Goal: Task Accomplishment & Management: Manage account settings

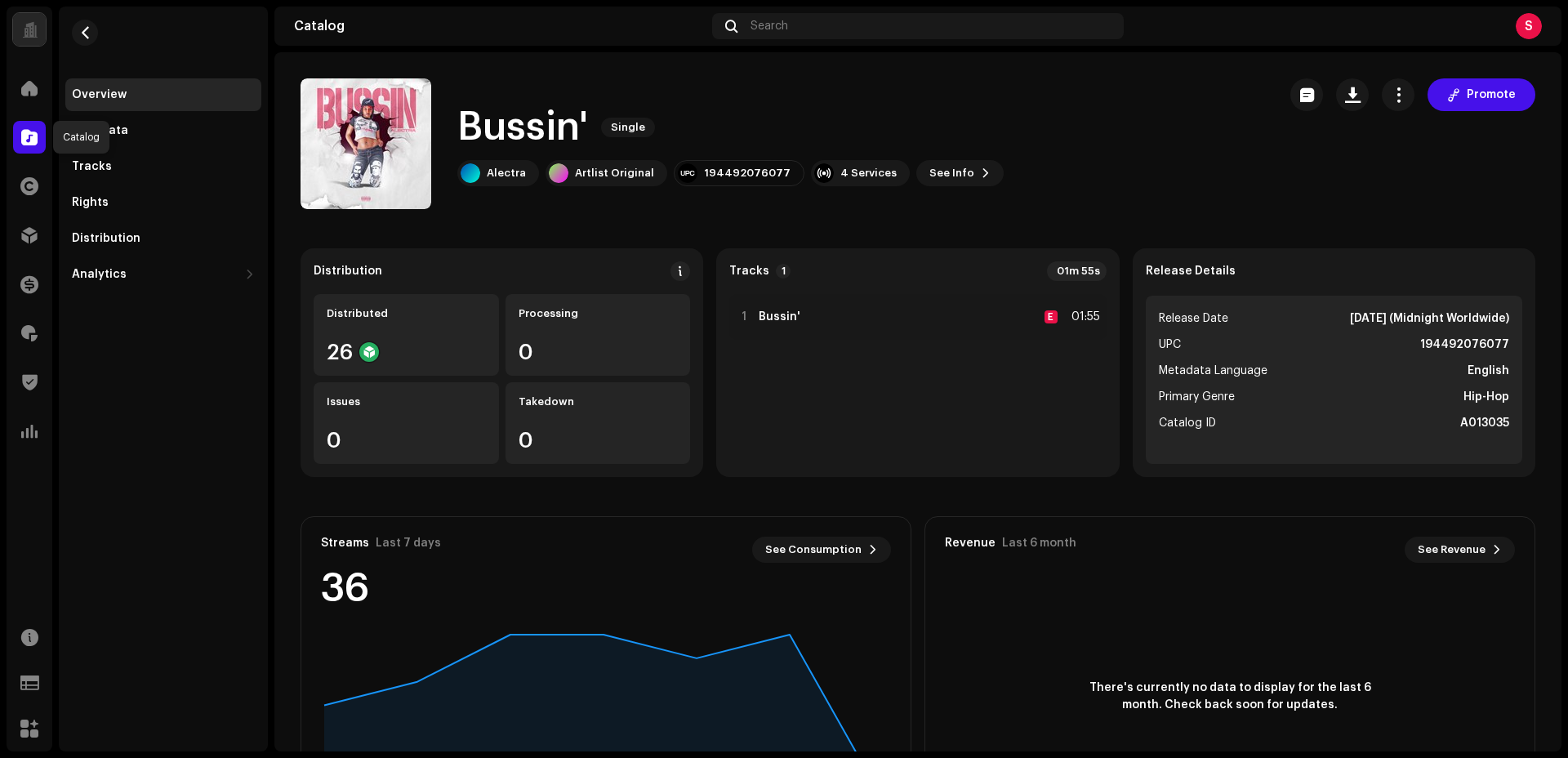
drag, startPoint x: 20, startPoint y: 141, endPoint x: 33, endPoint y: 141, distance: 13.0
click at [21, 141] on div at bounding box center [28, 137] width 32 height 32
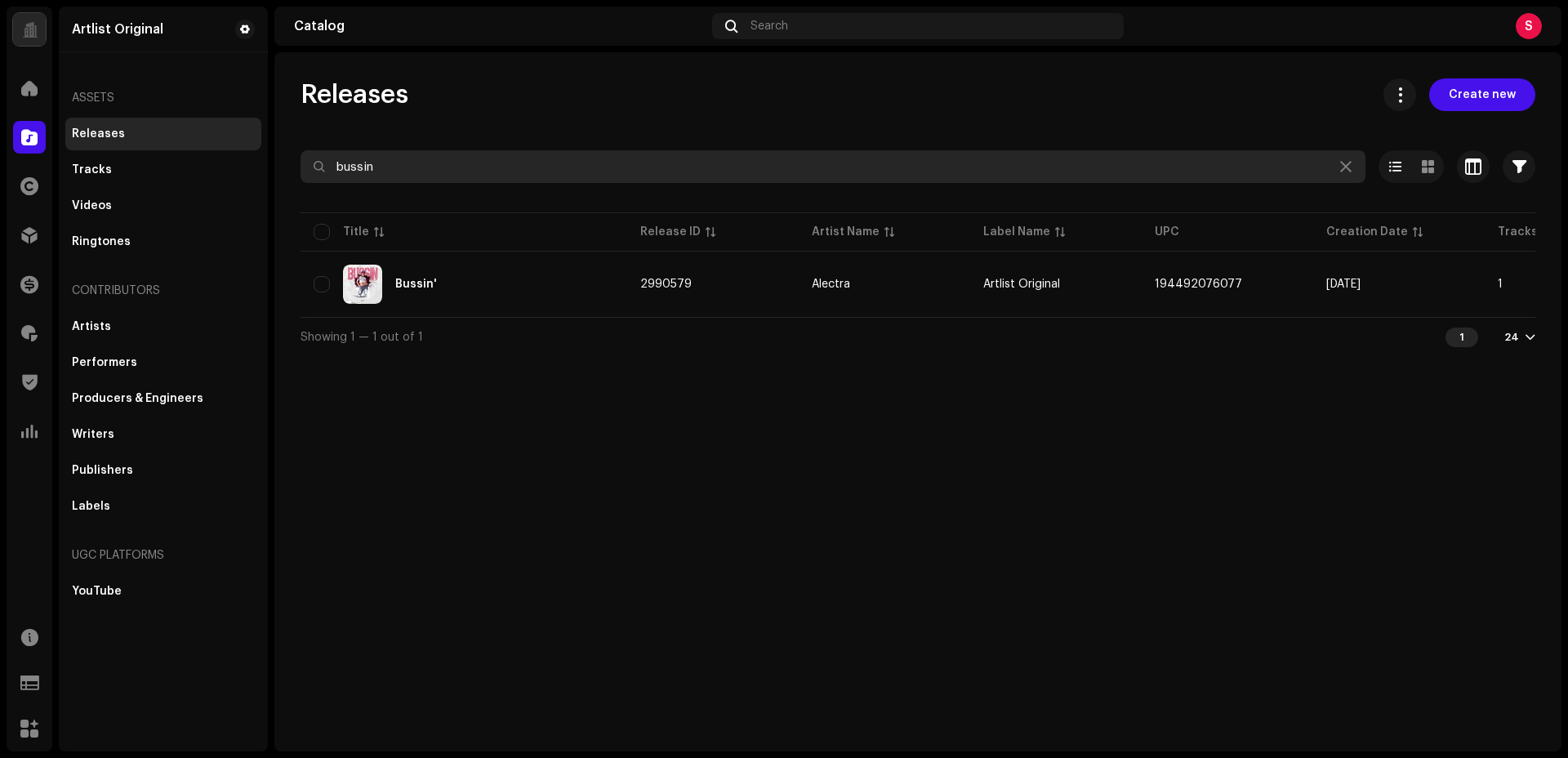
click at [394, 166] on input "bussin" at bounding box center [832, 166] width 1065 height 32
click at [394, 165] on input "bussin" at bounding box center [832, 166] width 1065 height 32
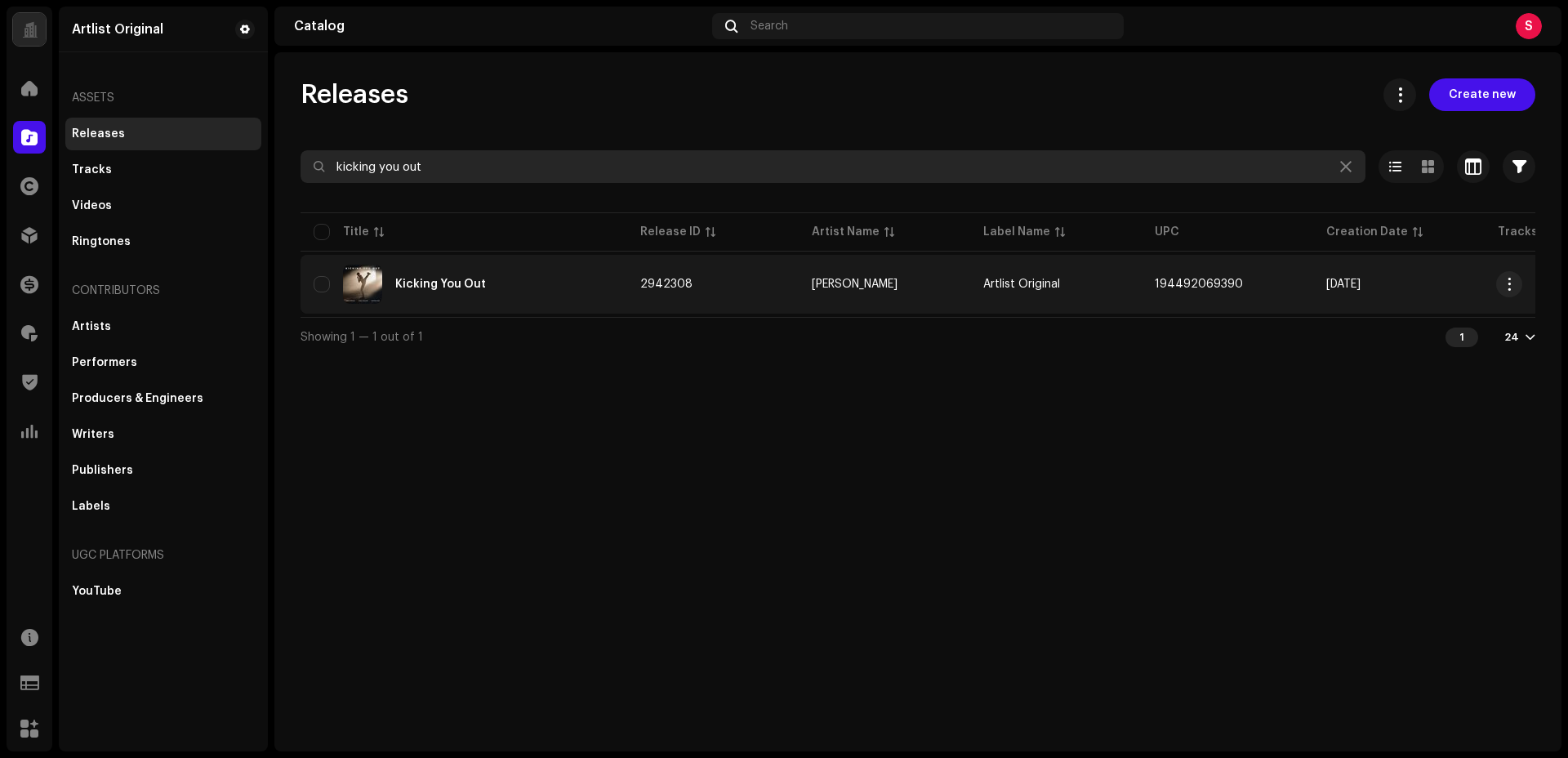
type input "kicking you out"
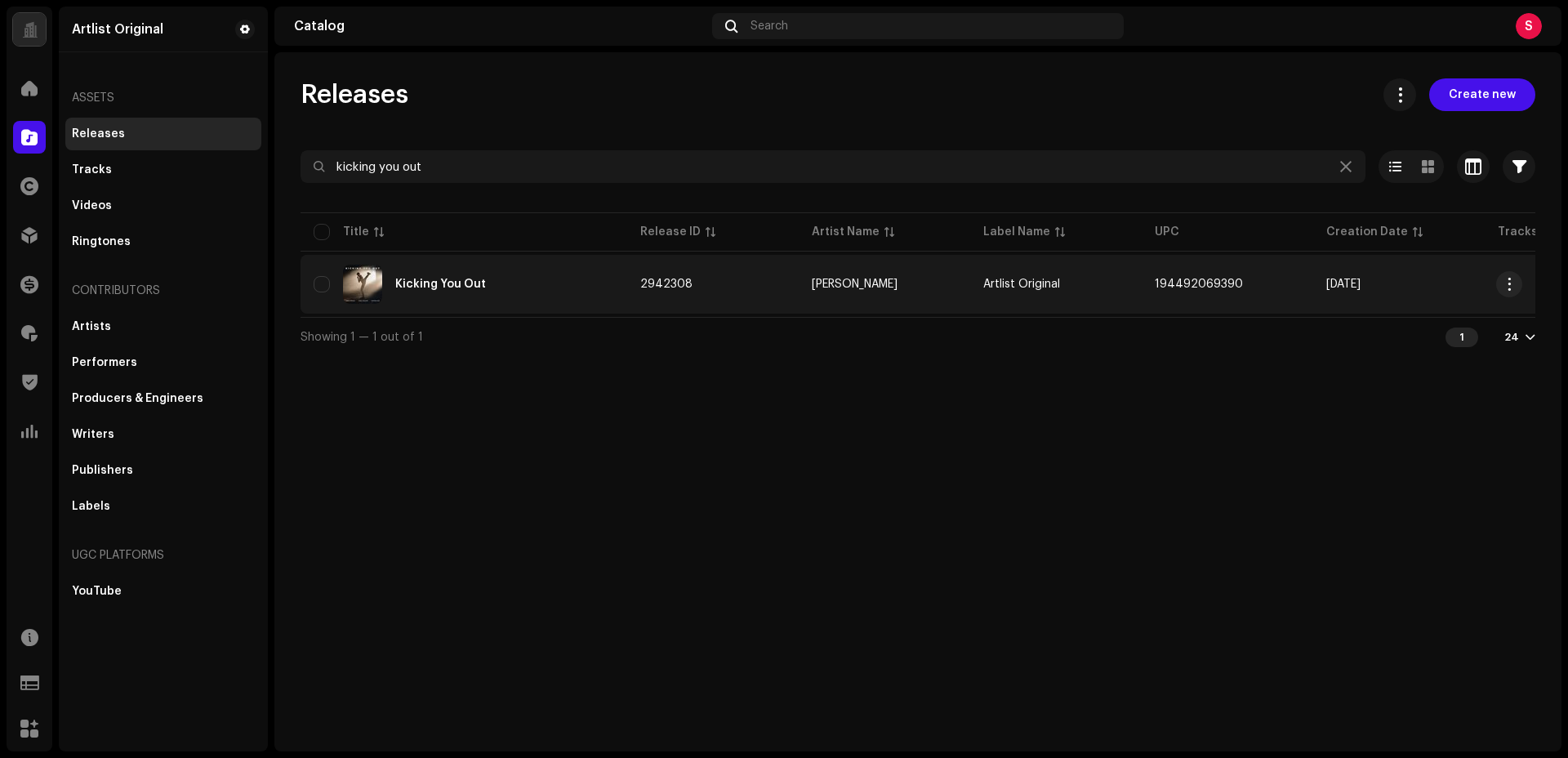
click at [427, 287] on div "Kicking You Out" at bounding box center [440, 285] width 91 height 12
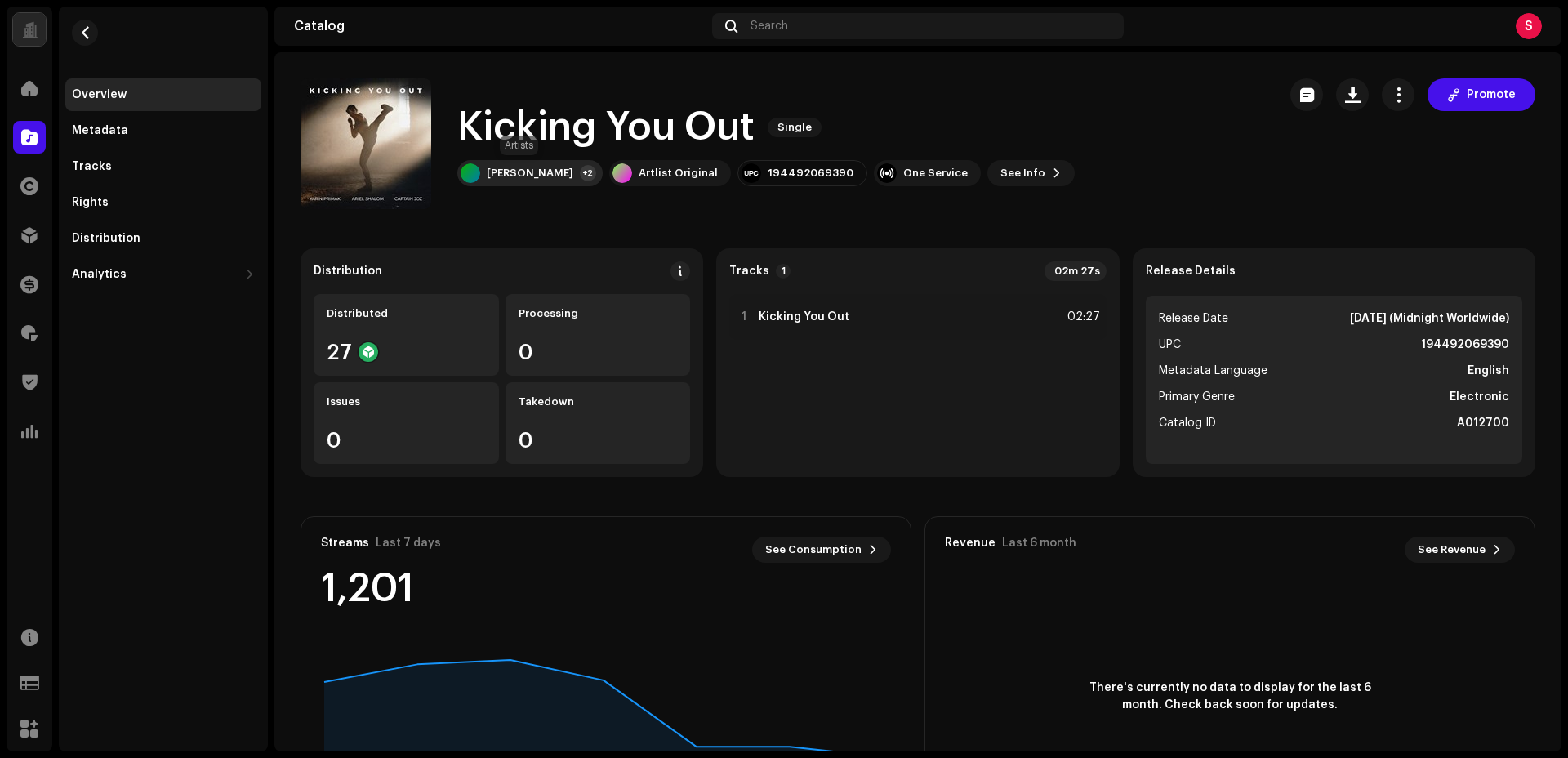
click at [512, 176] on div "[PERSON_NAME]" at bounding box center [530, 172] width 87 height 13
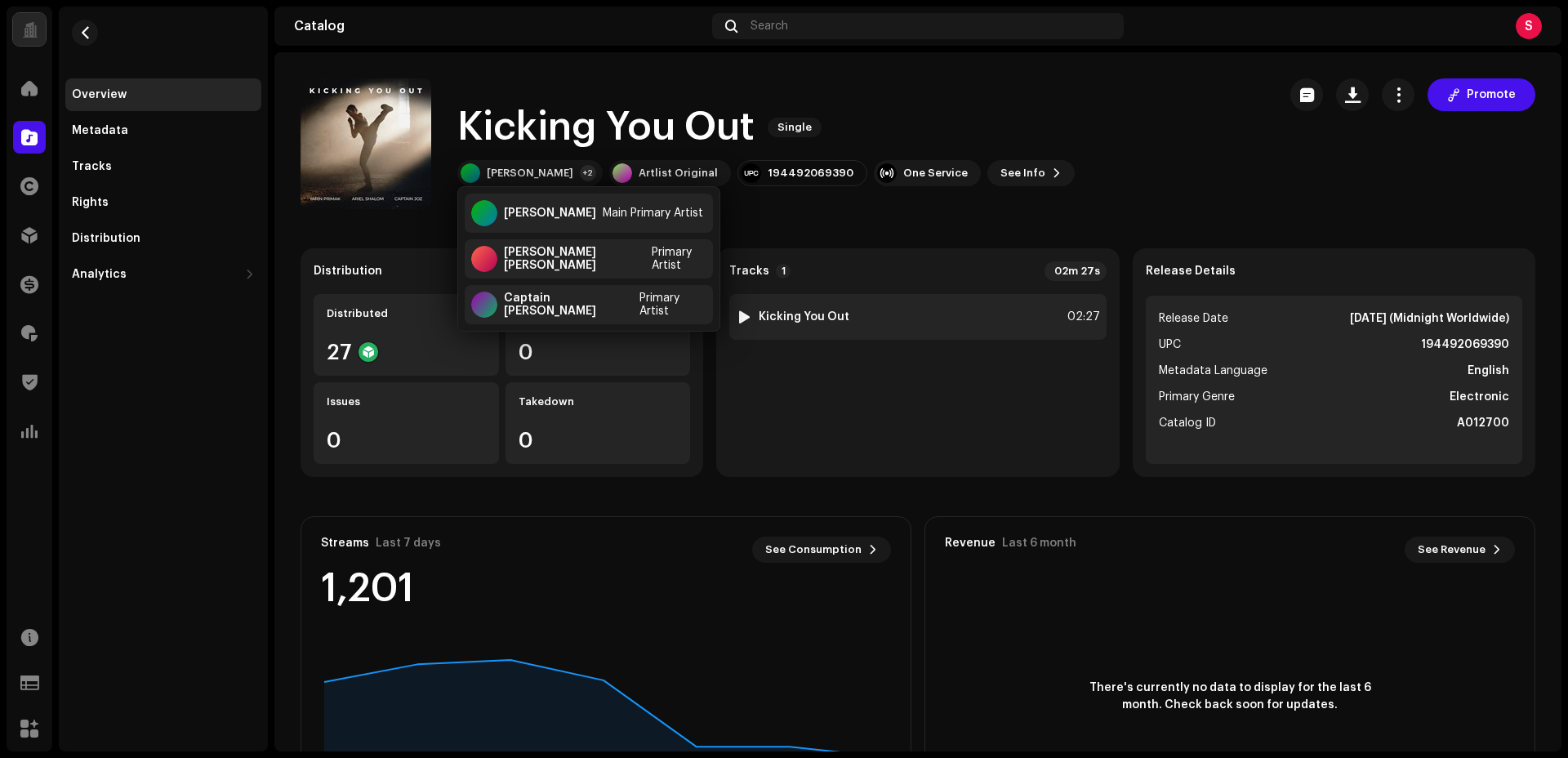
click at [841, 320] on strong "Kicking You Out" at bounding box center [804, 316] width 91 height 13
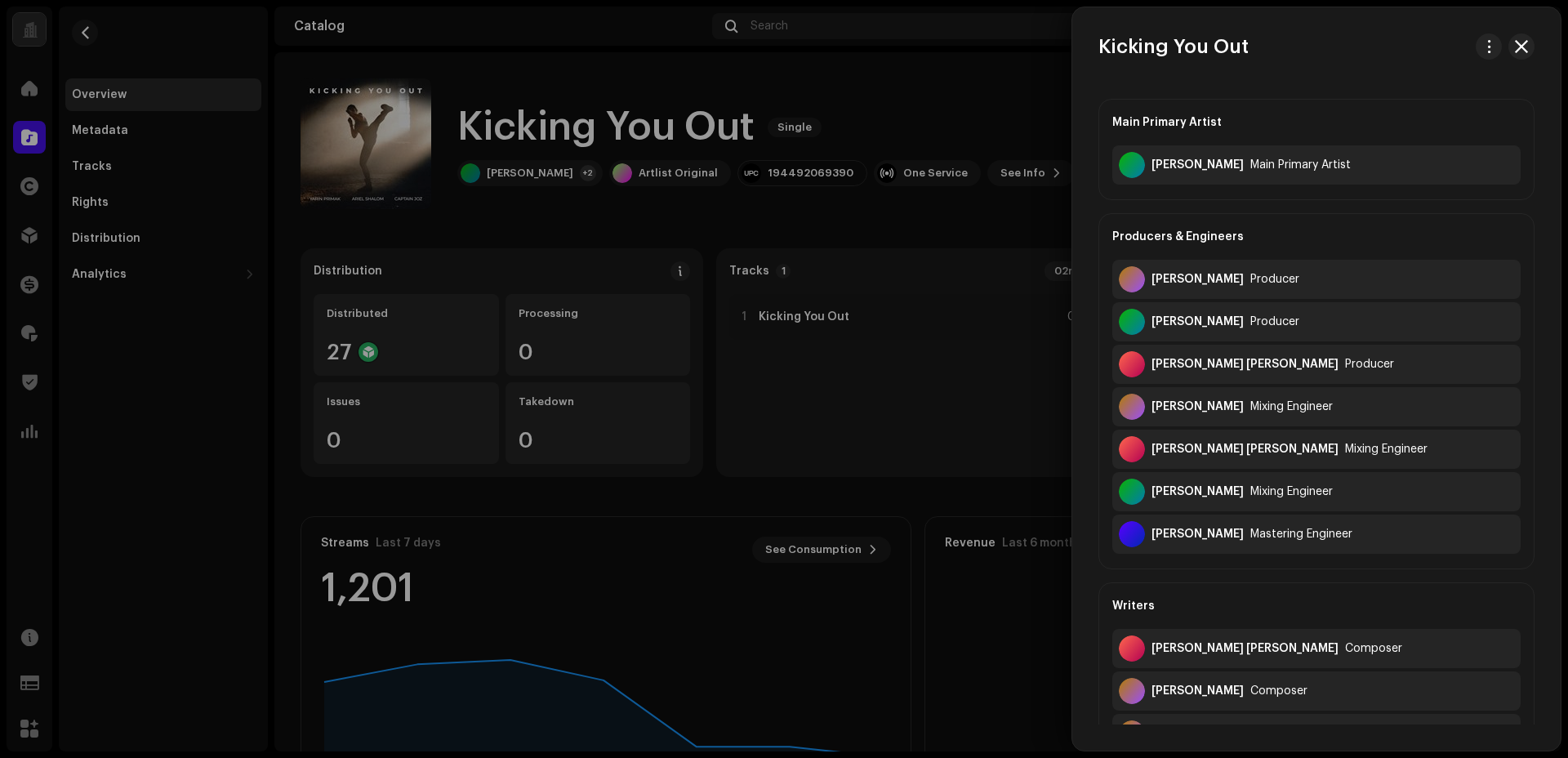
click at [980, 88] on div at bounding box center [784, 379] width 1568 height 758
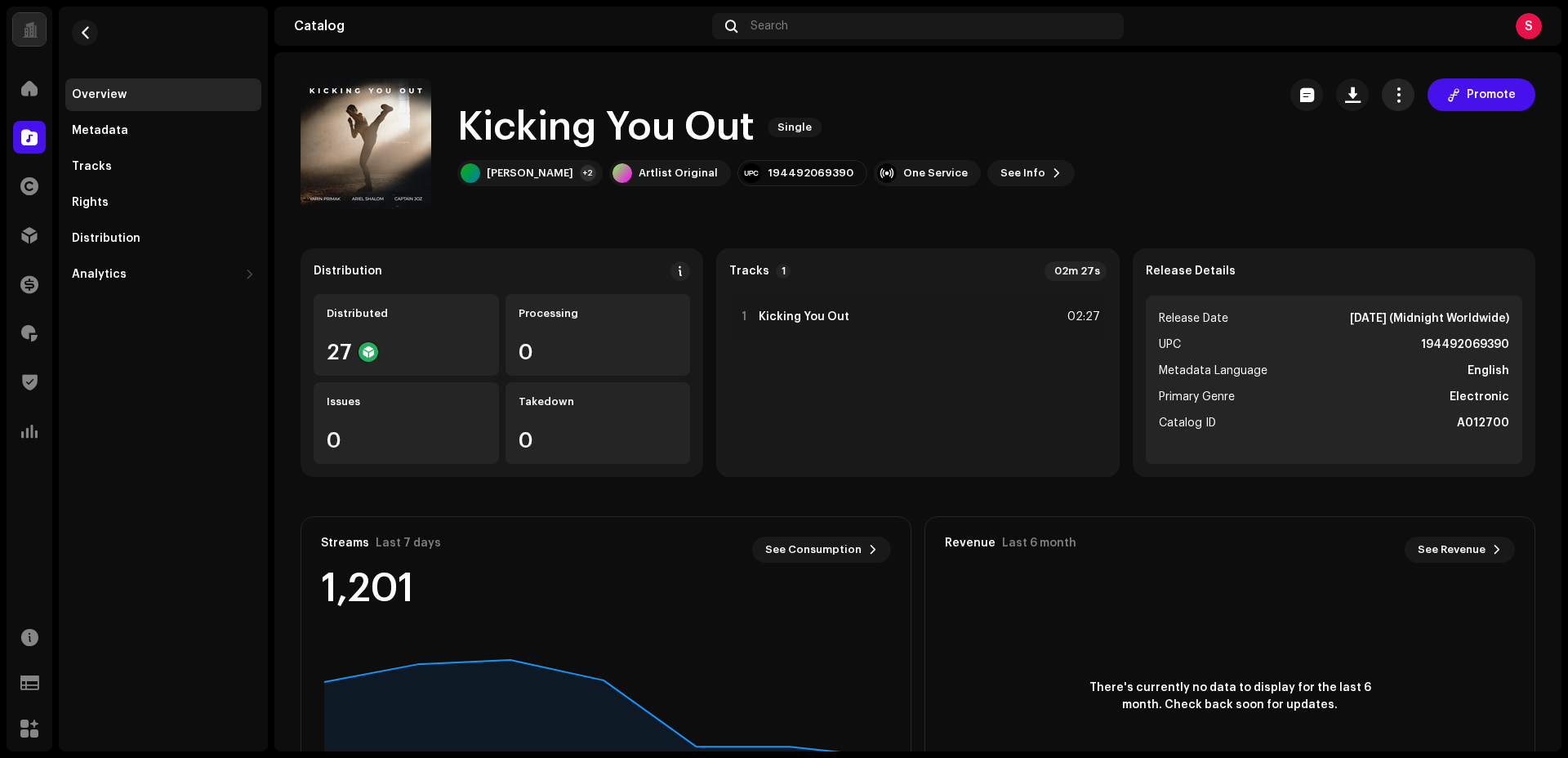
click at [1390, 96] on span "button" at bounding box center [1398, 94] width 16 height 13
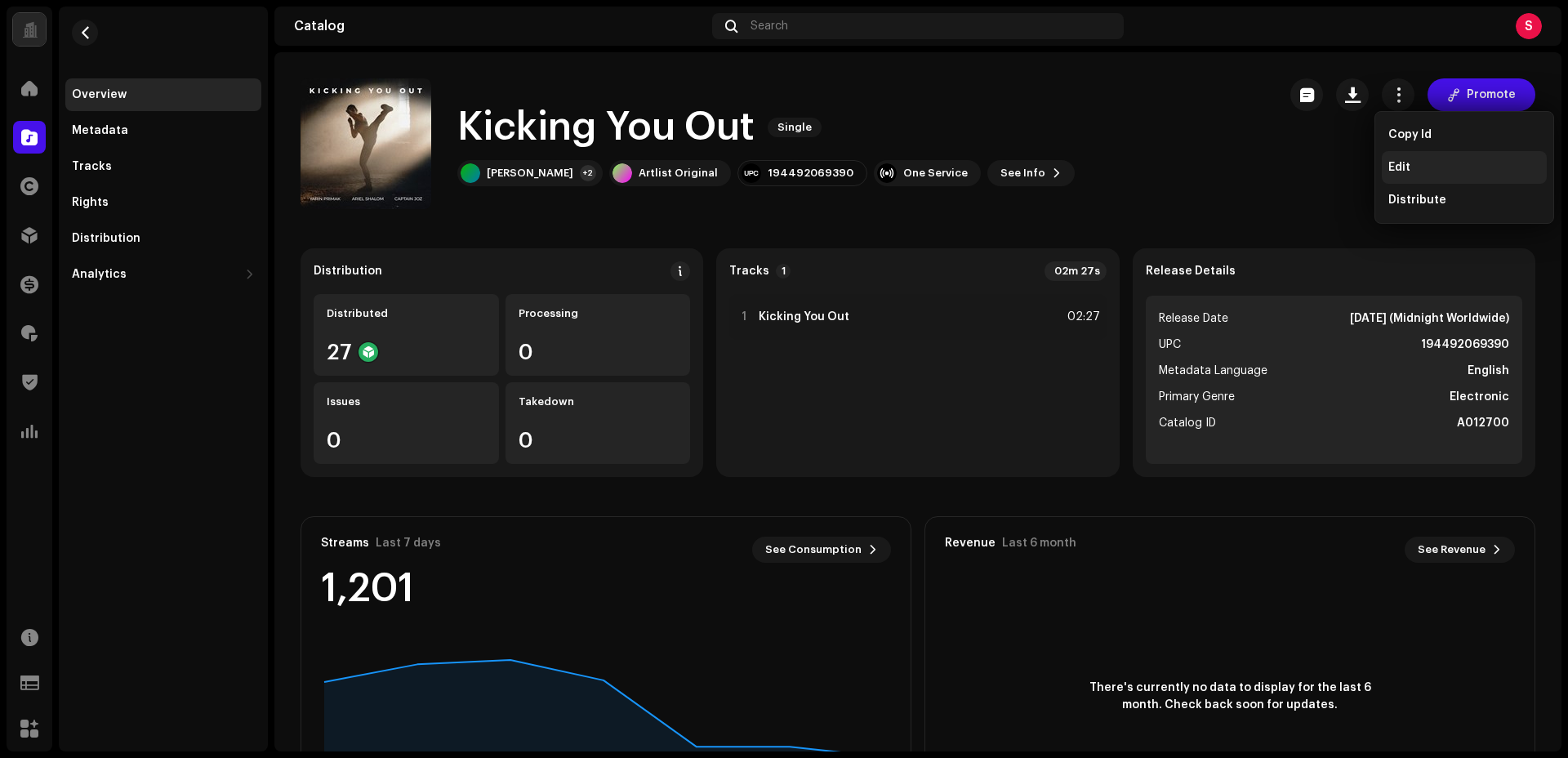
click at [1405, 164] on span "Edit" at bounding box center [1399, 167] width 22 height 13
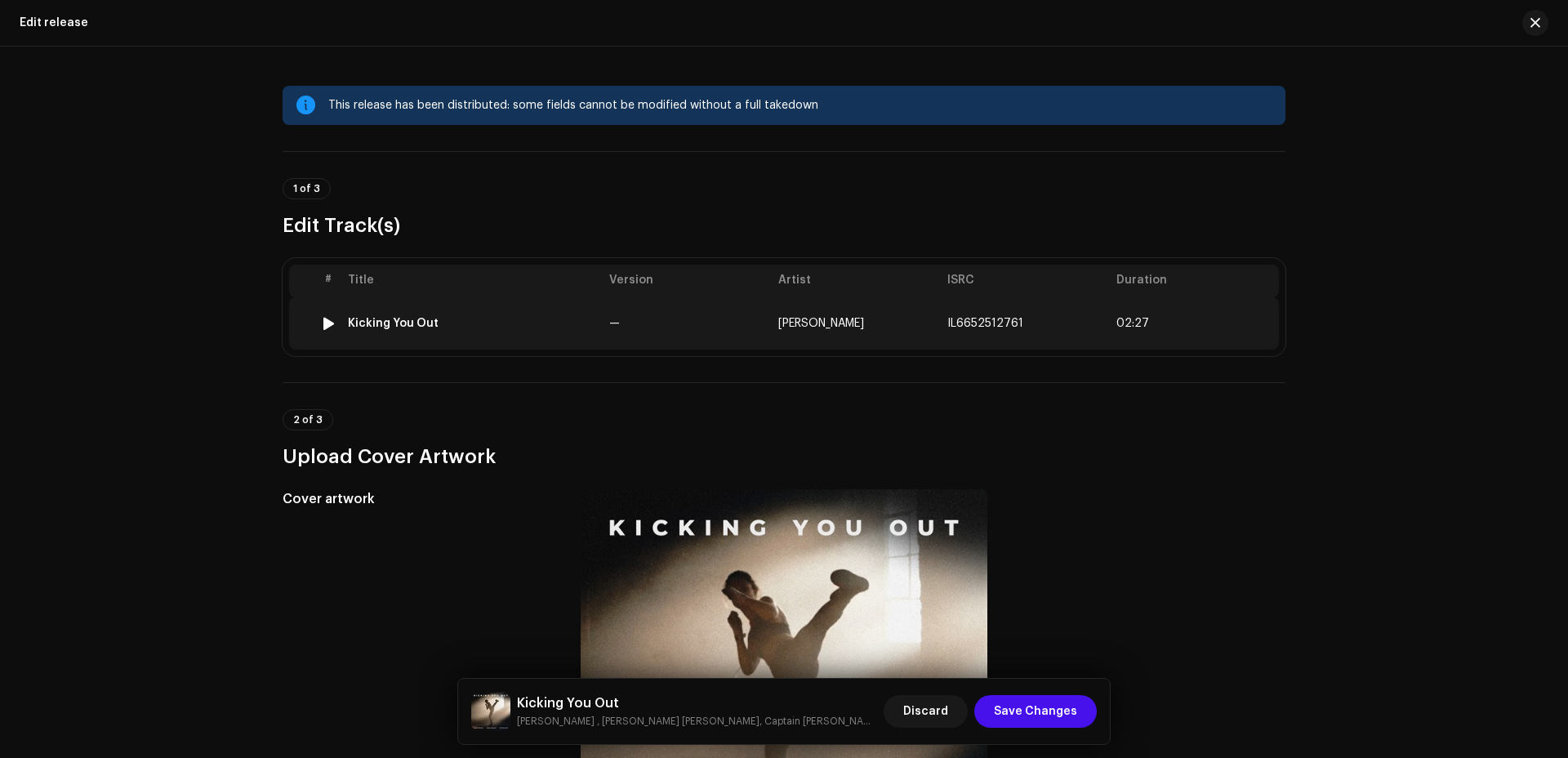
click at [406, 328] on div "Kicking You Out" at bounding box center [393, 323] width 91 height 13
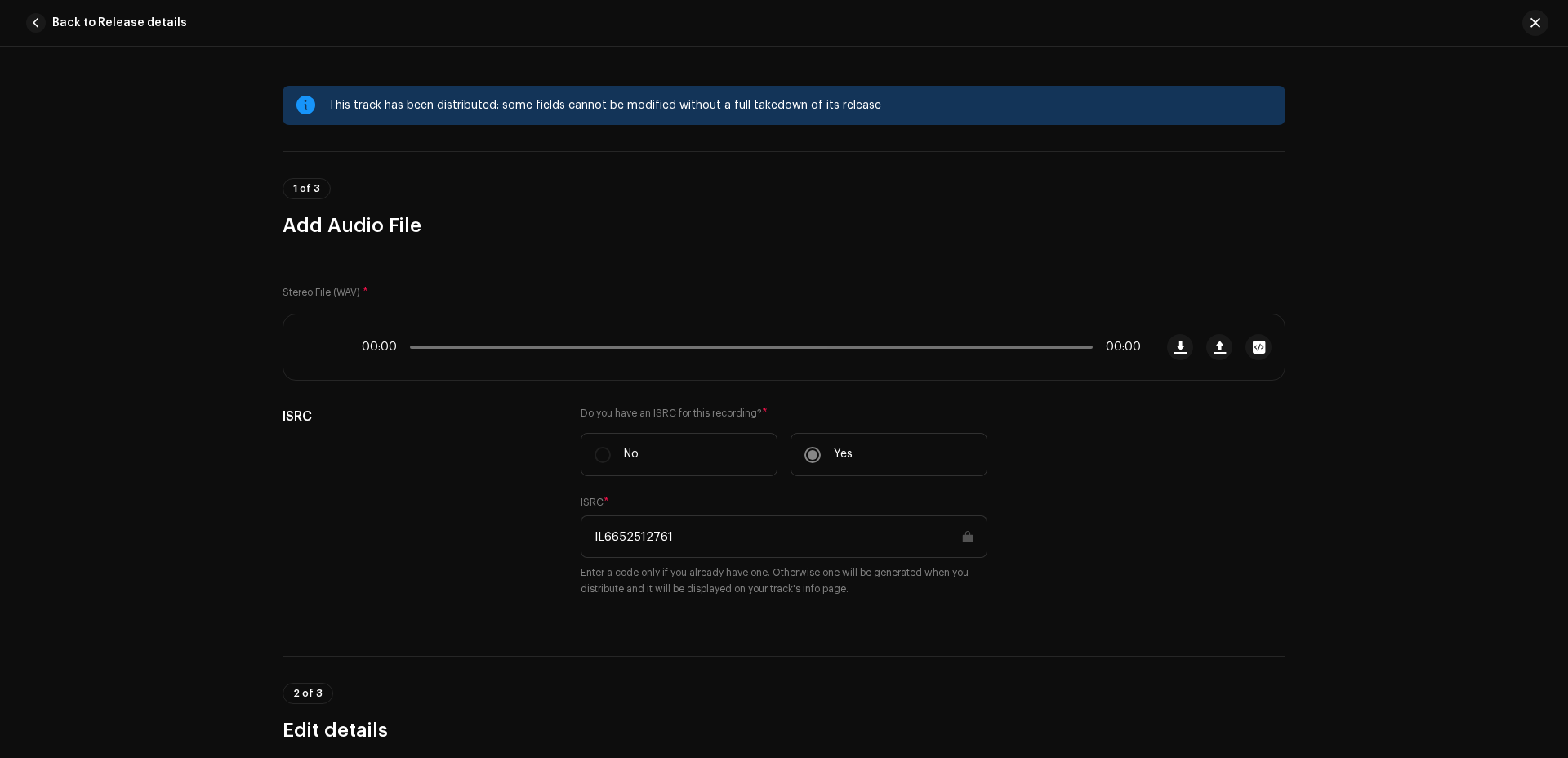
scroll to position [704, 0]
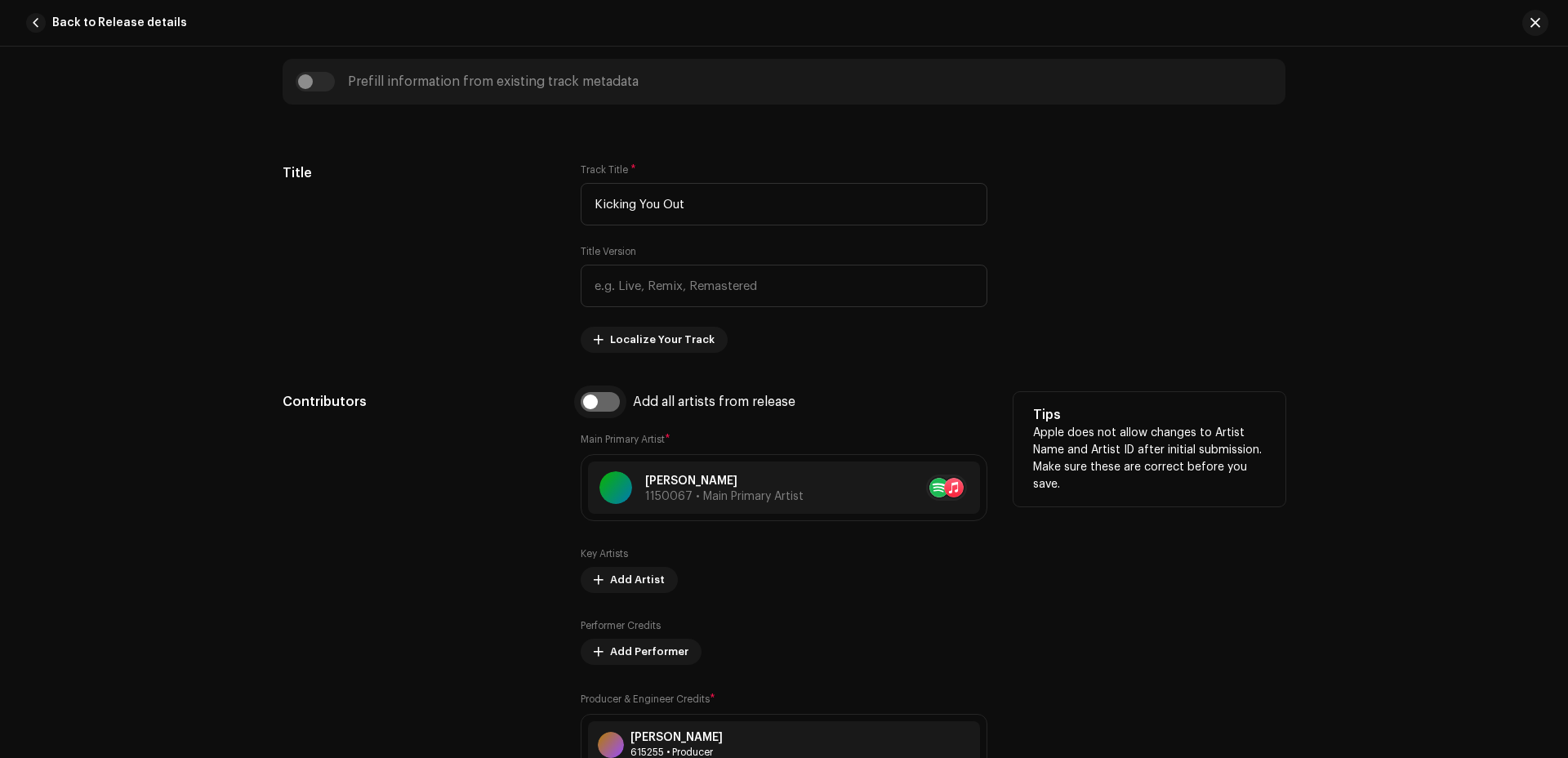
click at [605, 404] on input "checkbox" at bounding box center [600, 402] width 39 height 20
checkbox input "true"
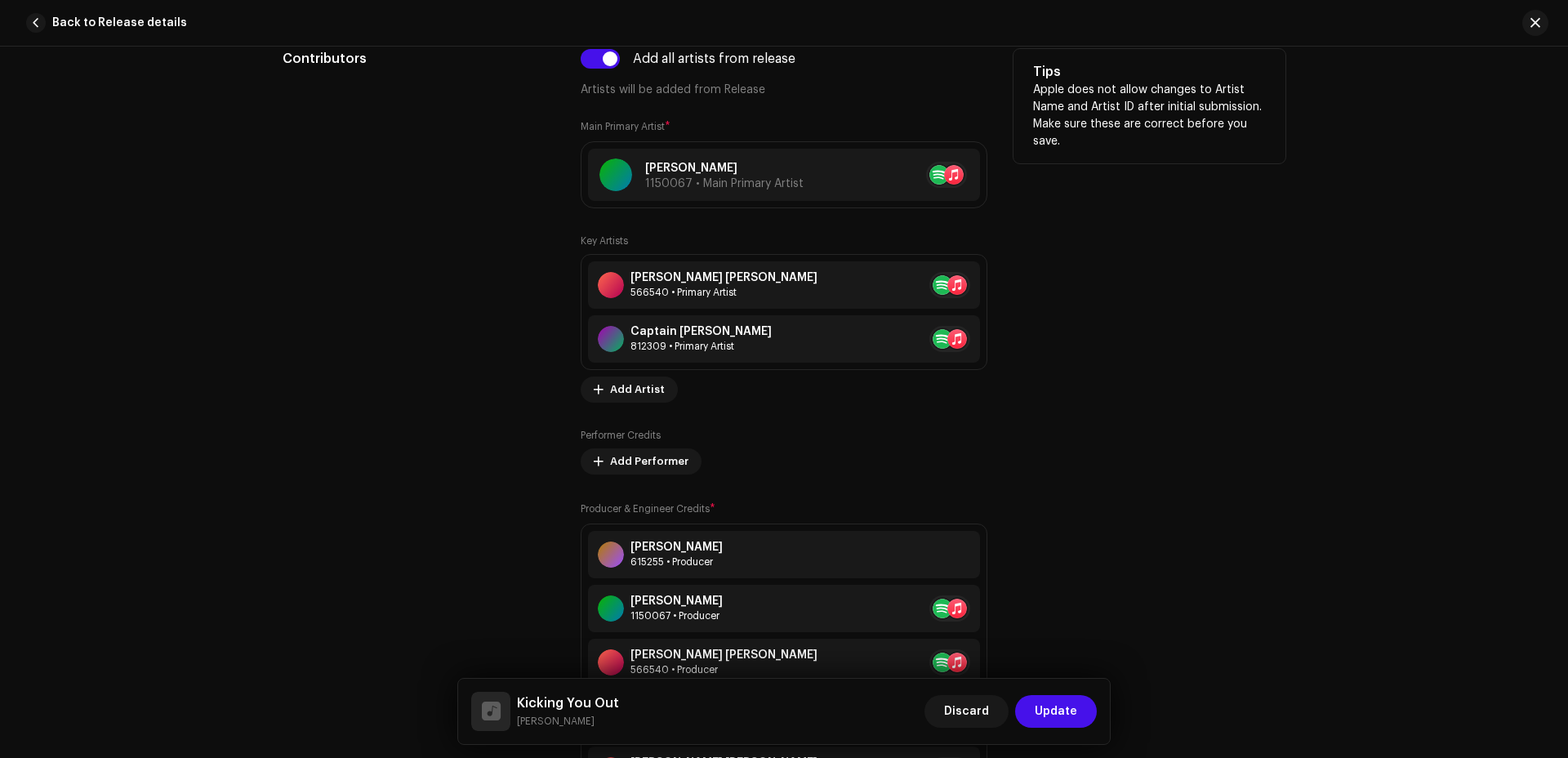
scroll to position [1054, 0]
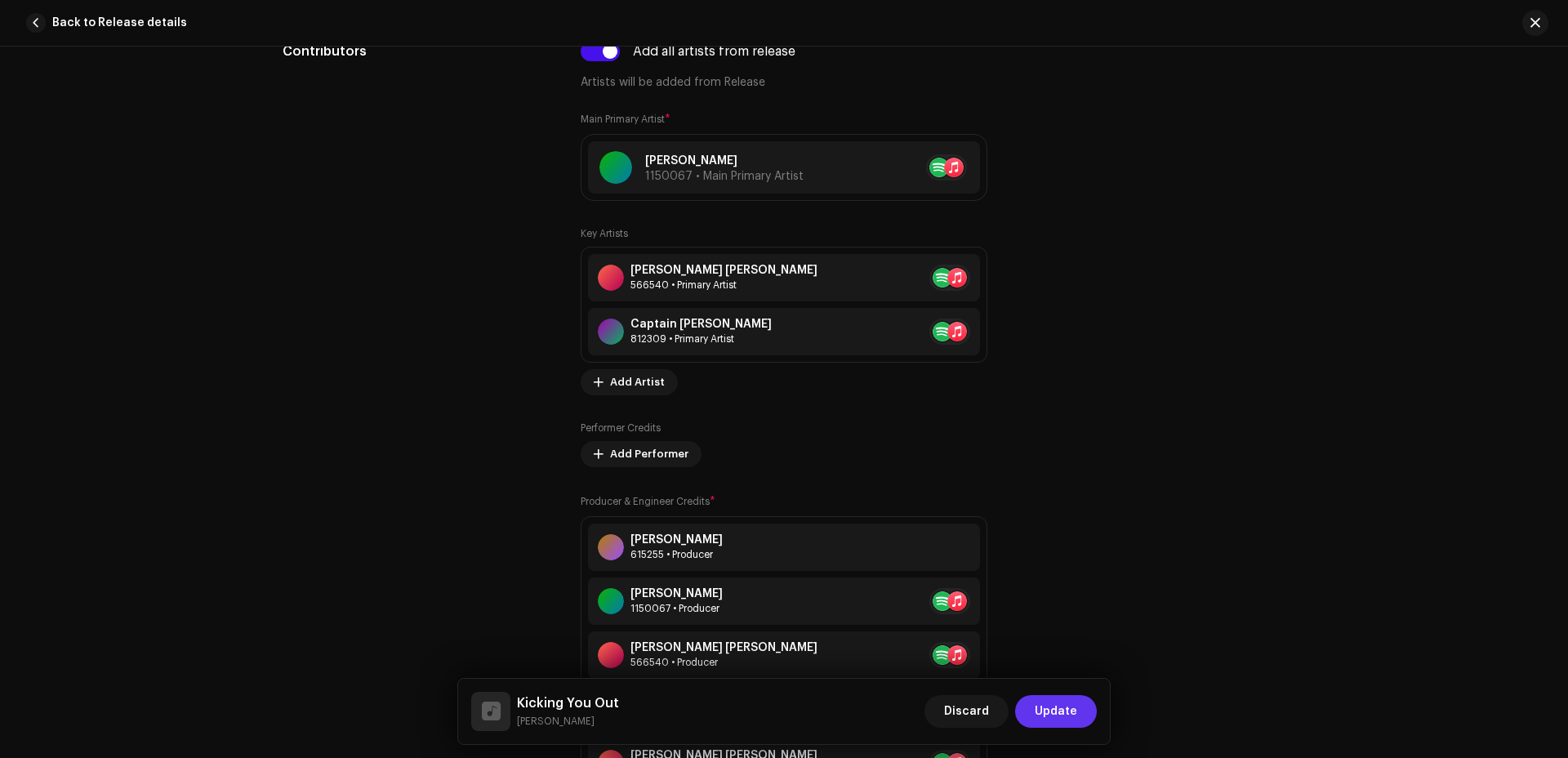
click at [1049, 708] on span "Update" at bounding box center [1055, 711] width 42 height 32
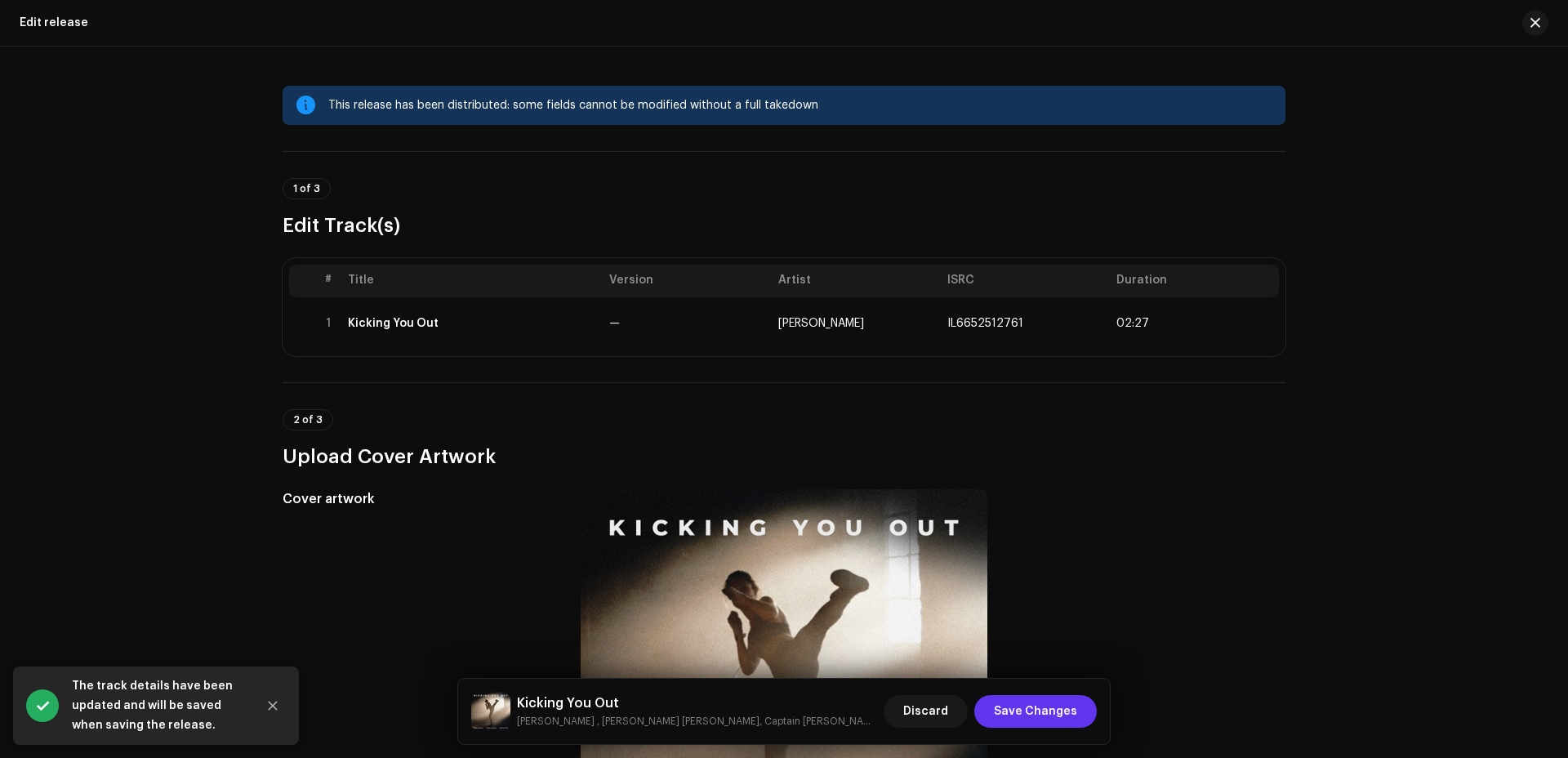
click at [1032, 713] on span "Save Changes" at bounding box center [1034, 711] width 83 height 32
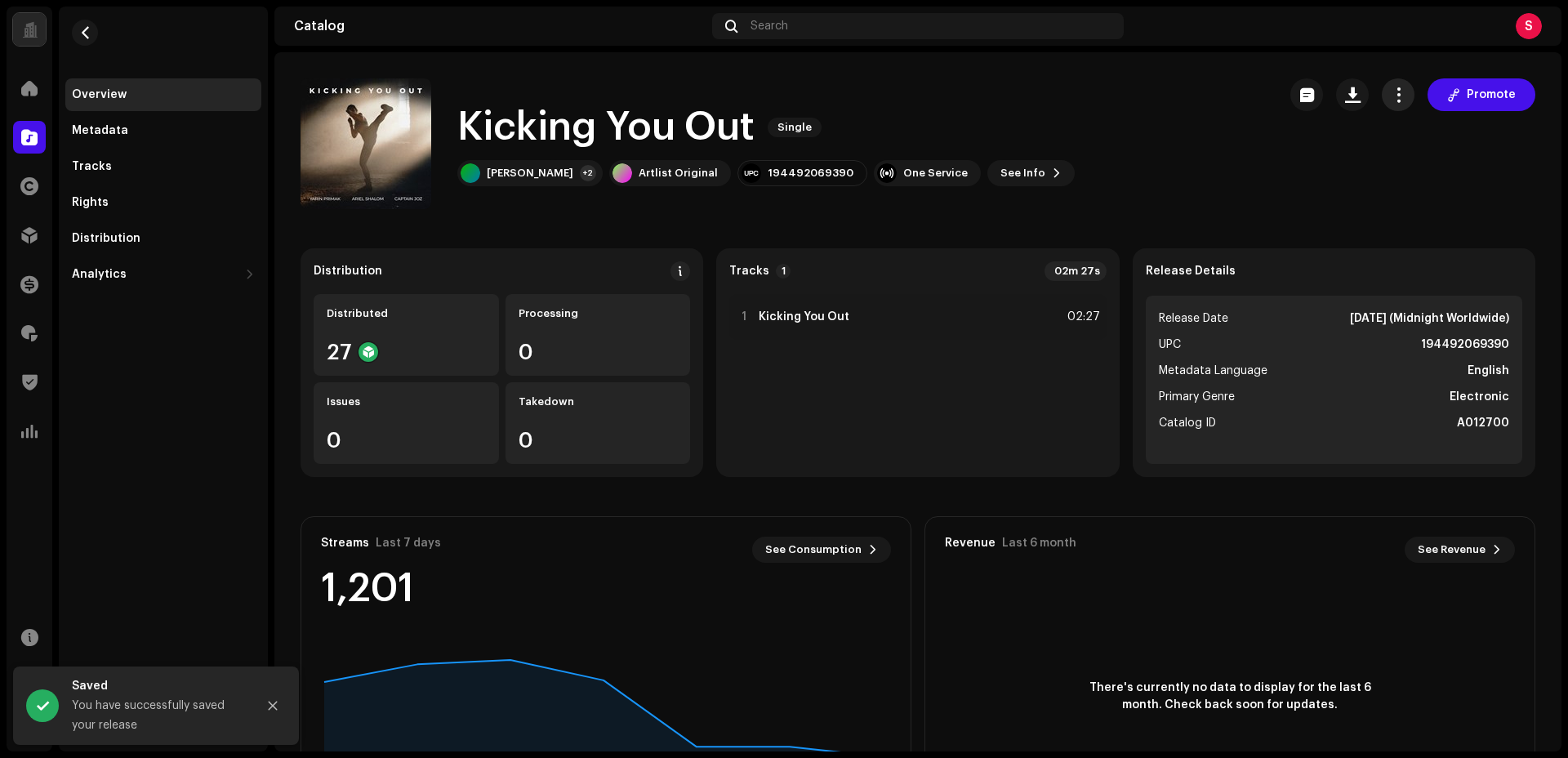
click at [1392, 98] on span "button" at bounding box center [1398, 94] width 16 height 13
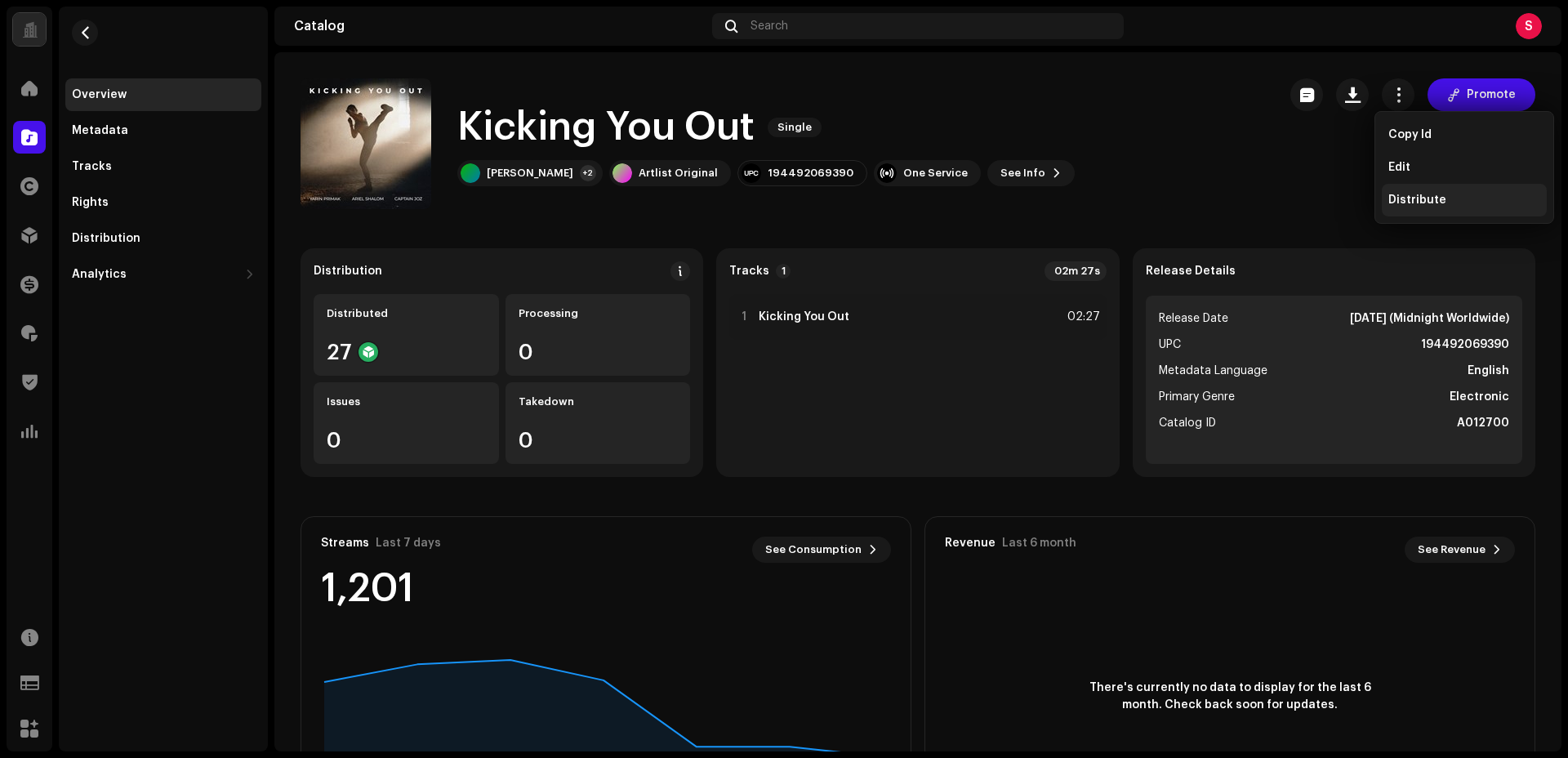
click at [1427, 202] on span "Distribute" at bounding box center [1416, 200] width 58 height 13
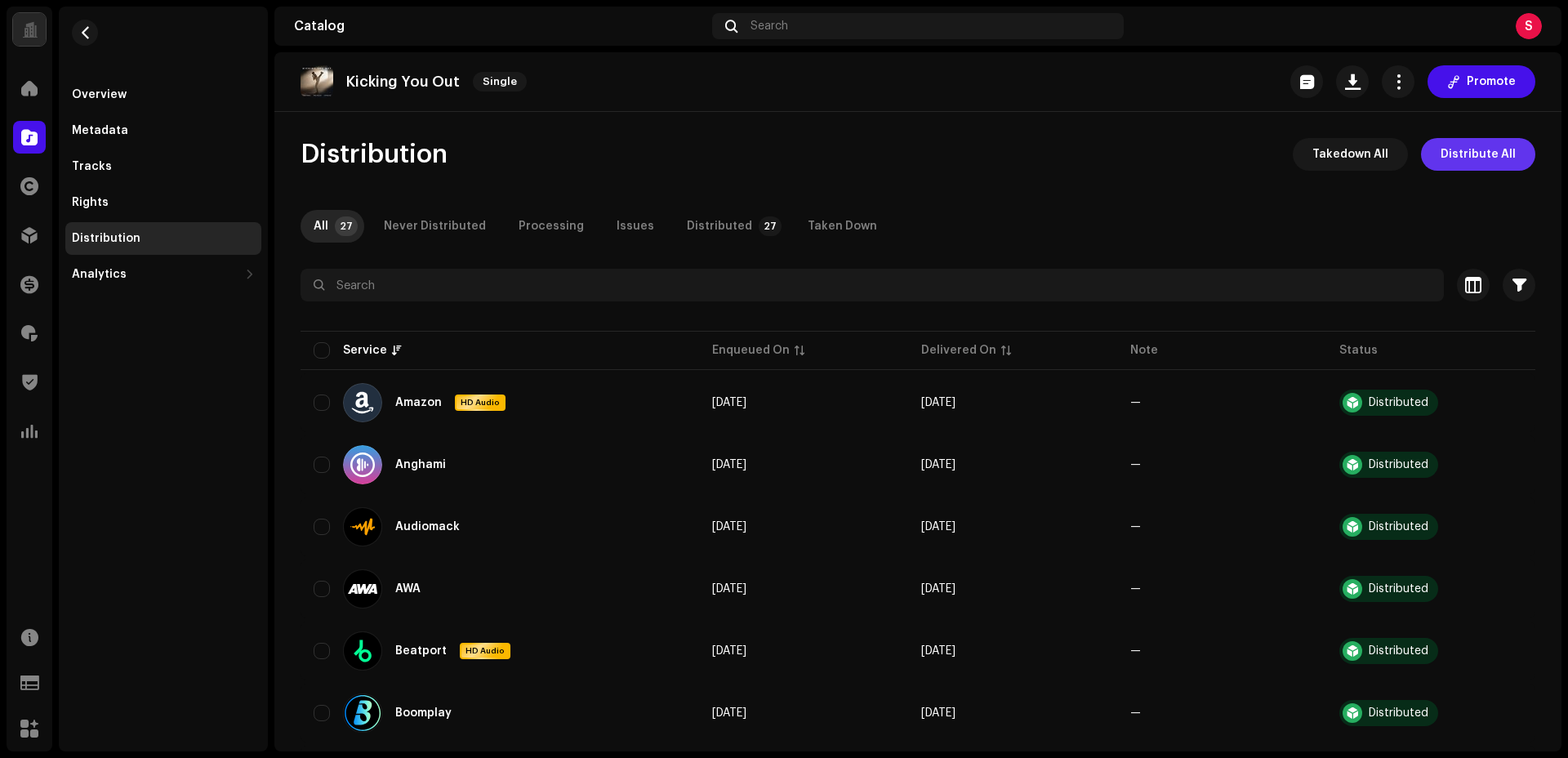
click at [1478, 157] on span "Distribute All" at bounding box center [1477, 154] width 75 height 32
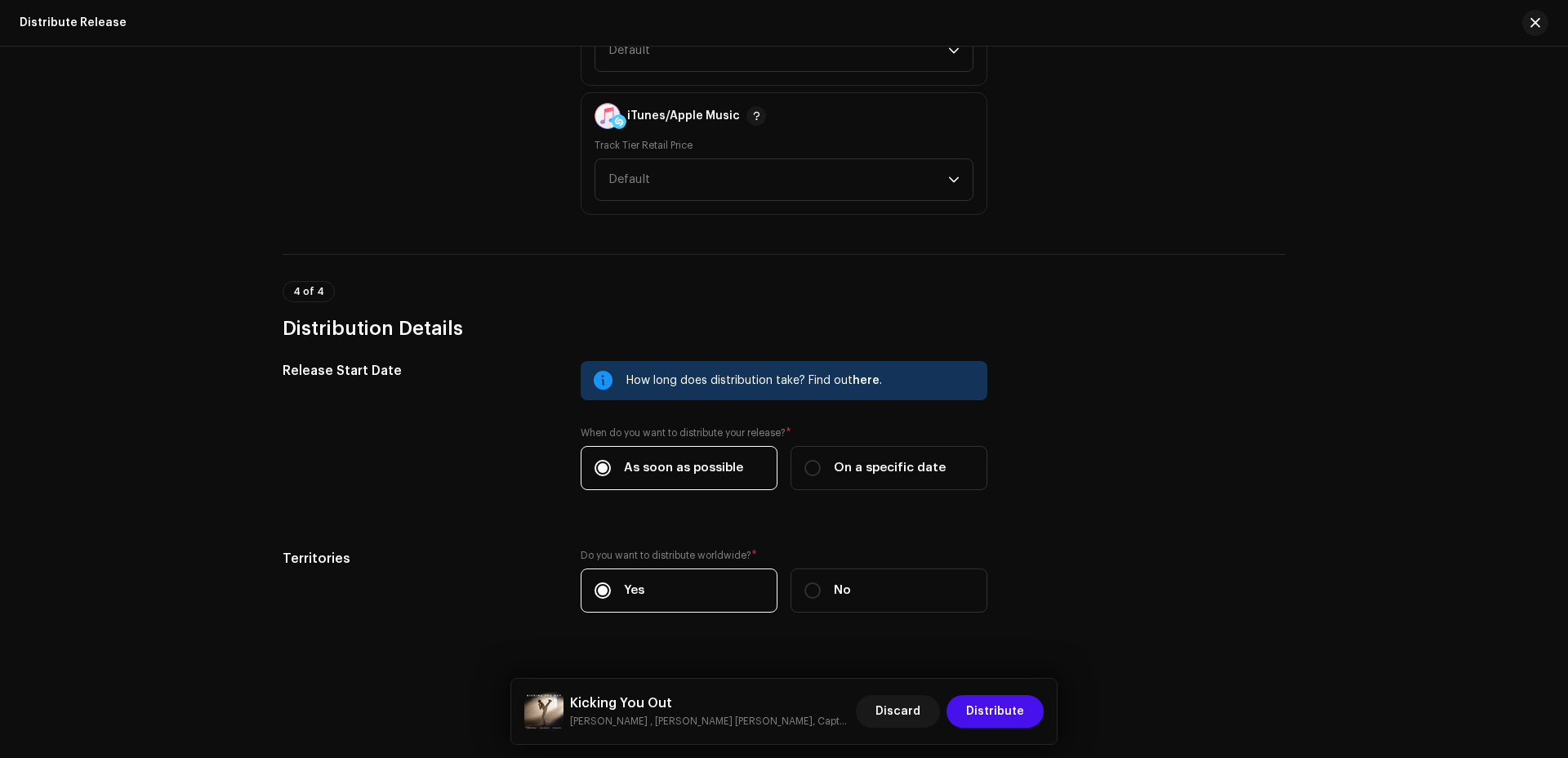
scroll to position [2159, 0]
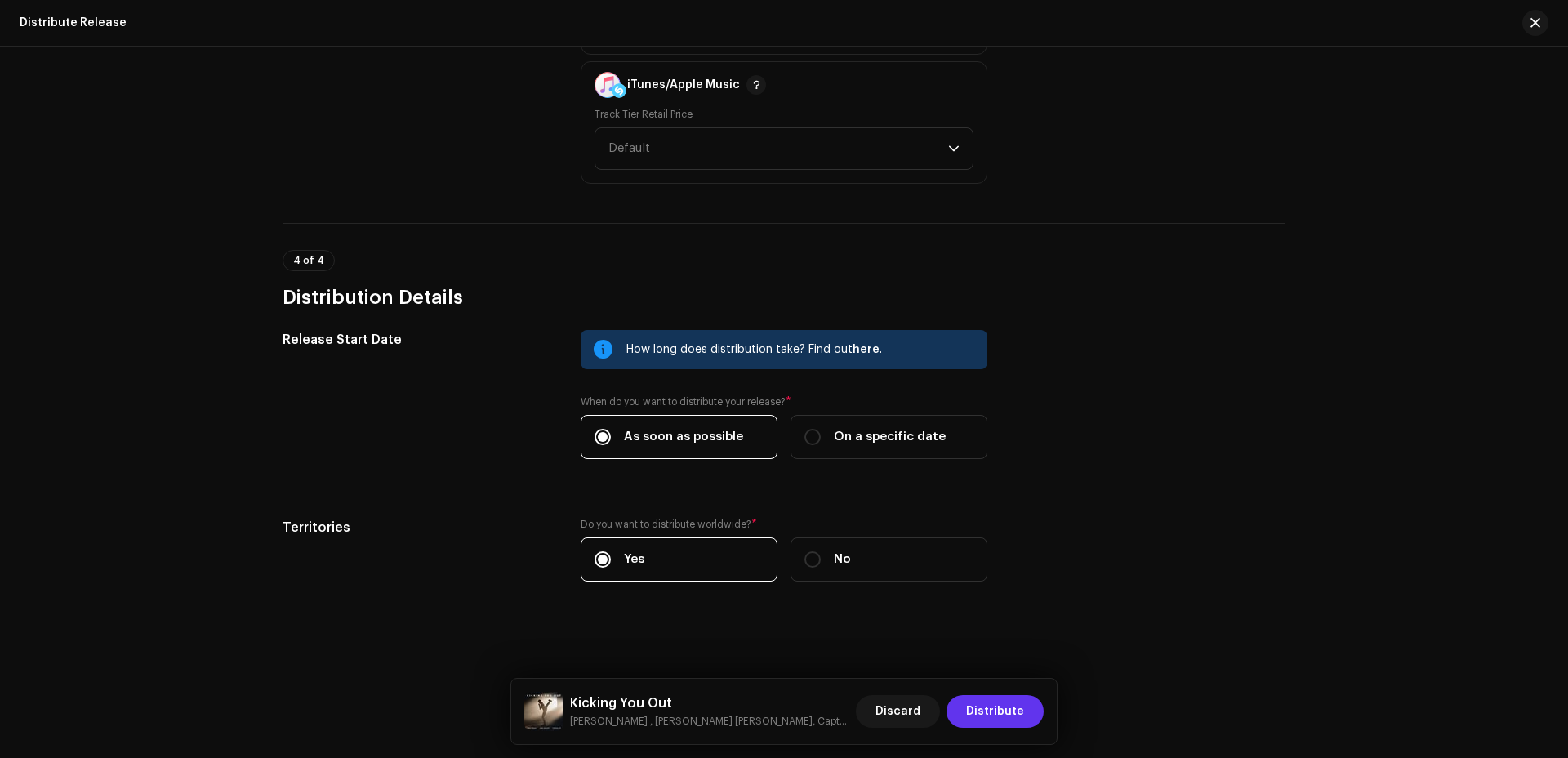
click at [974, 706] on span "Distribute" at bounding box center [994, 711] width 58 height 32
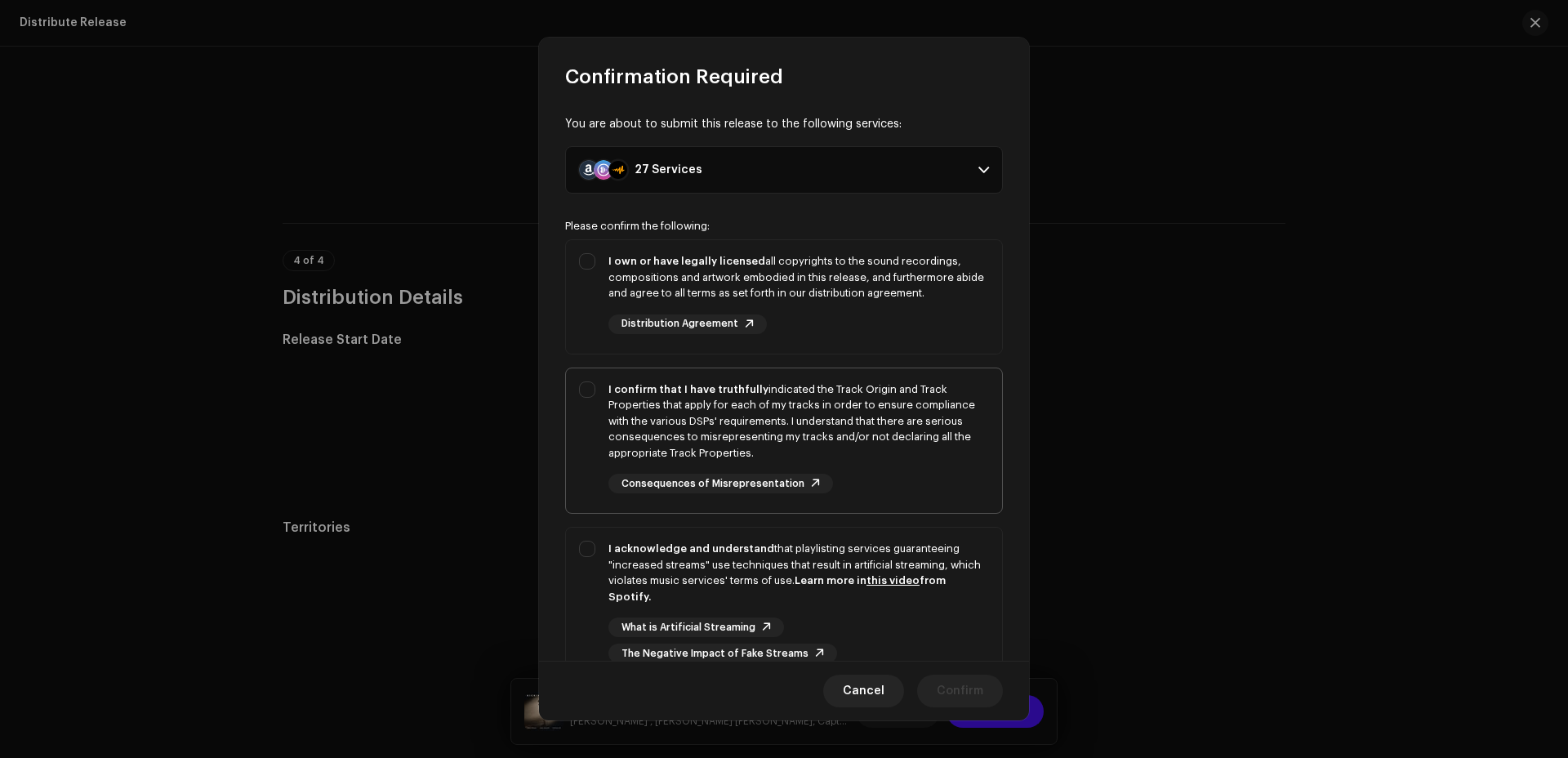
drag, startPoint x: 618, startPoint y: 270, endPoint x: 654, endPoint y: 388, distance: 123.4
click at [619, 270] on div "I own or have legally licensed all copyrights to the sound recordings, composit…" at bounding box center [798, 277] width 380 height 48
checkbox input "true"
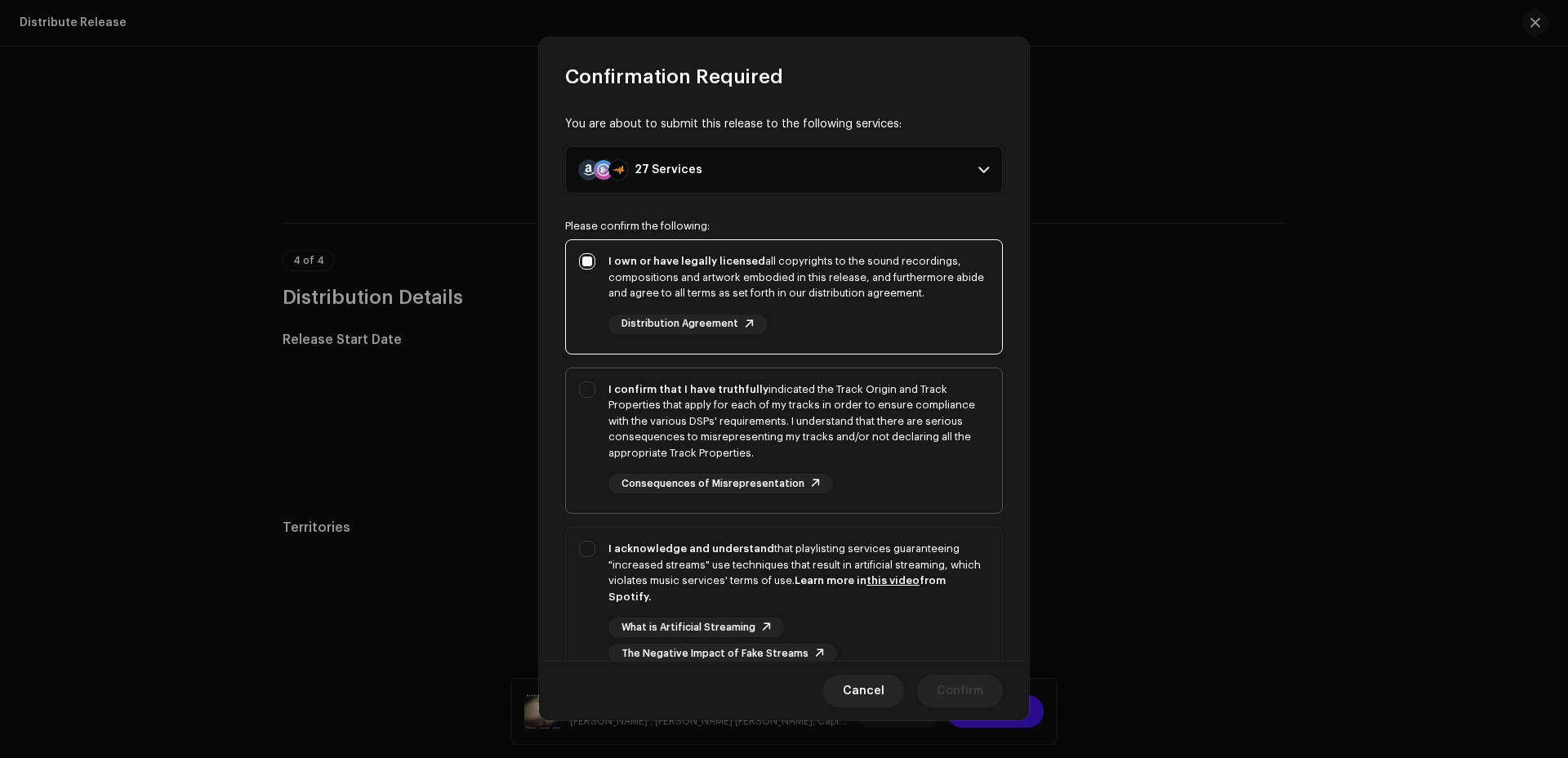
drag, startPoint x: 663, startPoint y: 414, endPoint x: 652, endPoint y: 531, distance: 117.5
click at [662, 414] on div "I confirm that I have truthfully indicated the Track Origin and Track Propertie…" at bounding box center [798, 422] width 380 height 80
checkbox input "true"
drag, startPoint x: 657, startPoint y: 568, endPoint x: 667, endPoint y: 567, distance: 10.0
click at [657, 568] on div "I acknowledge and understand that playlisting services guaranteeing "increased …" at bounding box center [798, 572] width 380 height 64
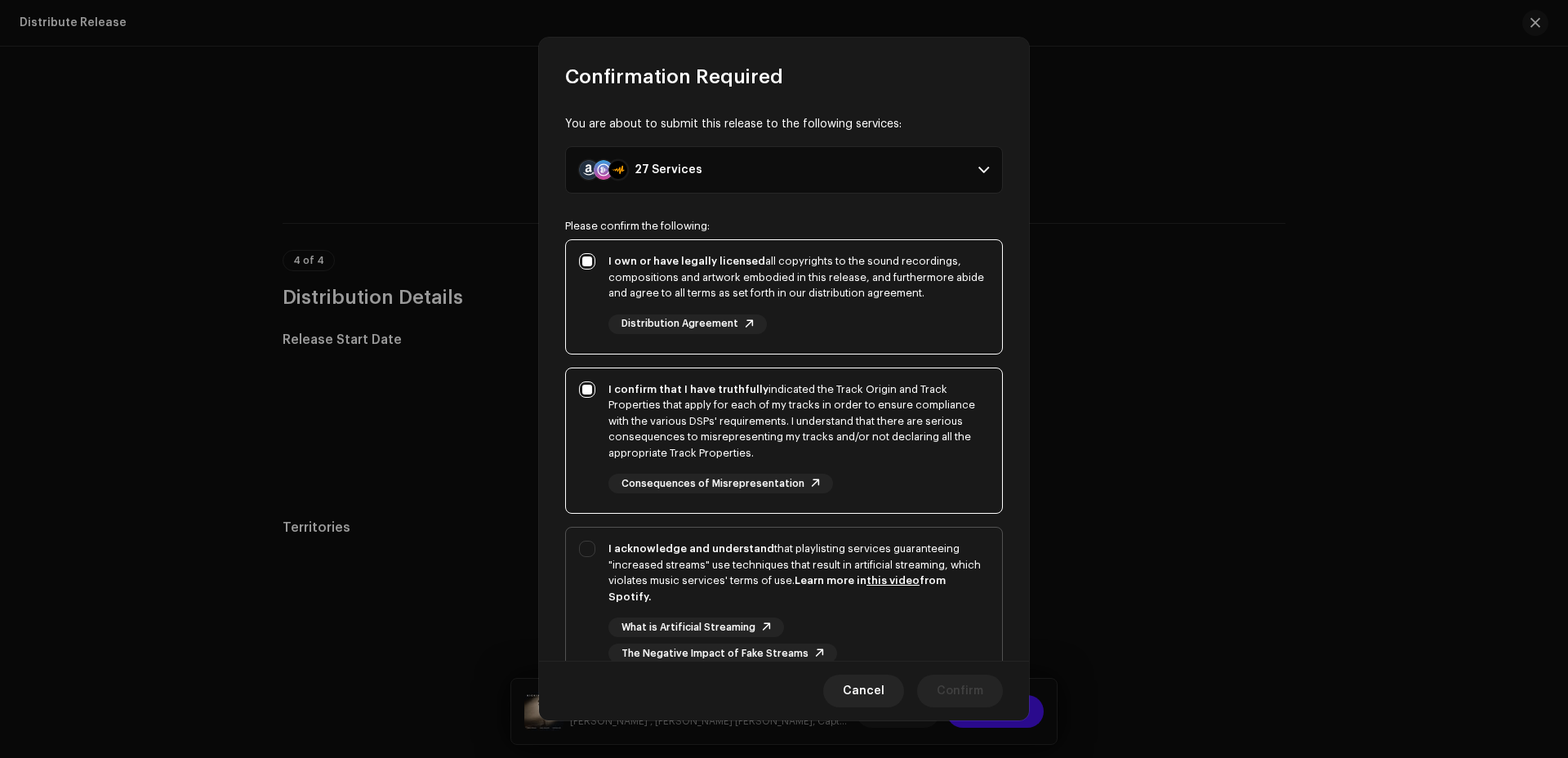
checkbox input "true"
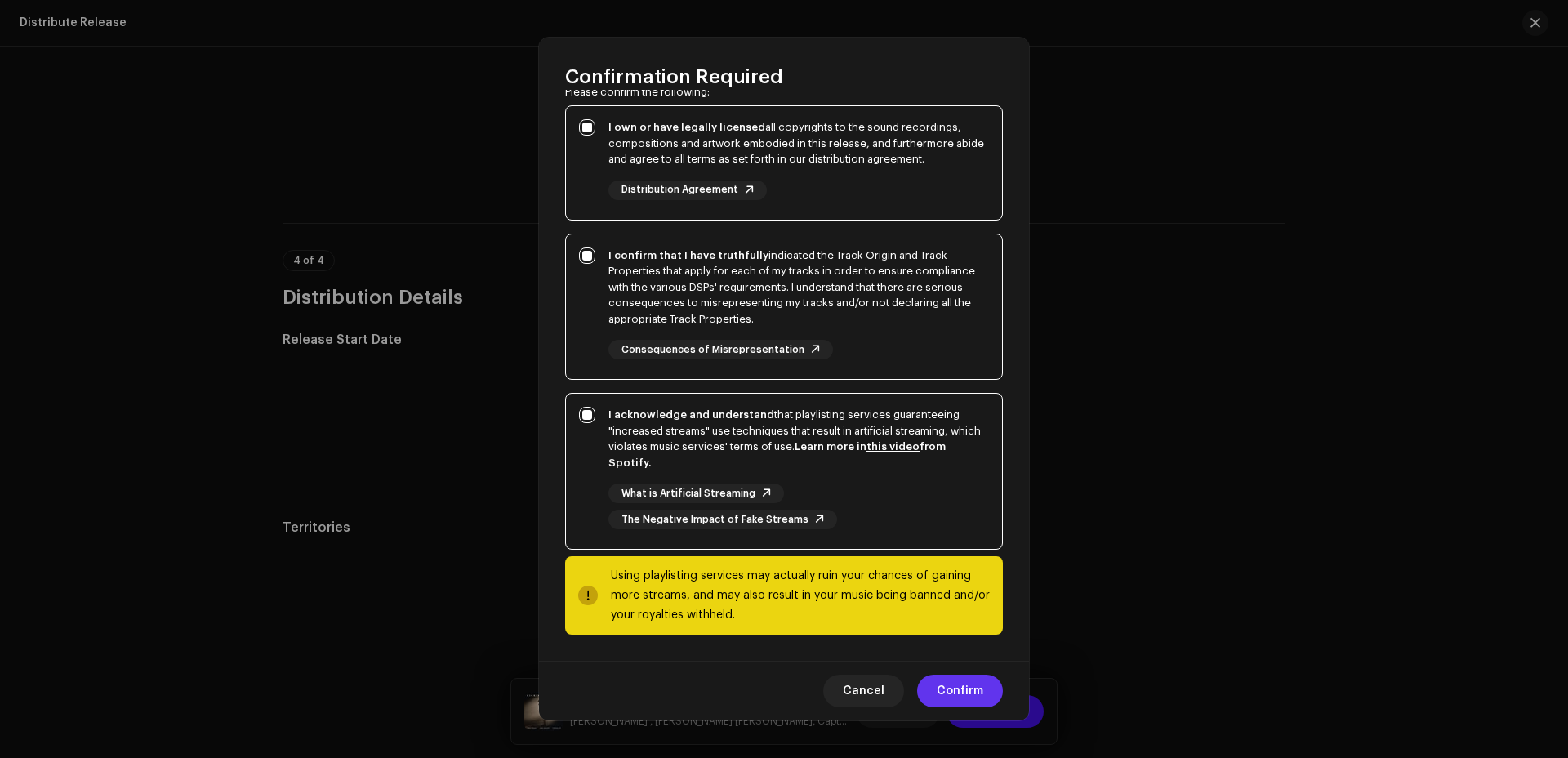
click at [970, 695] on span "Confirm" at bounding box center [960, 691] width 47 height 32
